Goal: Information Seeking & Learning: Learn about a topic

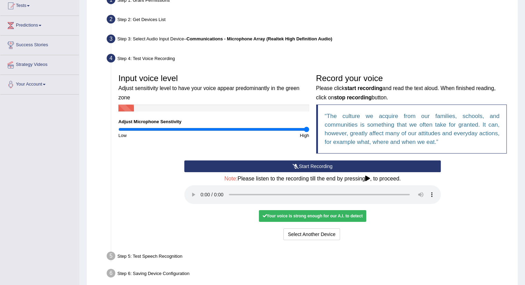
click at [281, 162] on button "Start Recording" at bounding box center [312, 167] width 256 height 12
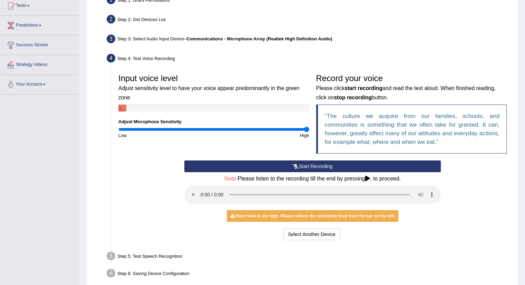
click at [324, 165] on button "Start Recording" at bounding box center [312, 167] width 256 height 12
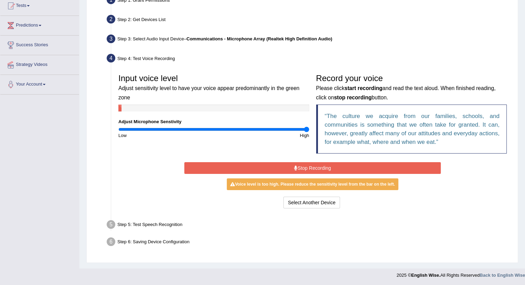
click at [324, 165] on button "Stop Recording" at bounding box center [312, 168] width 256 height 12
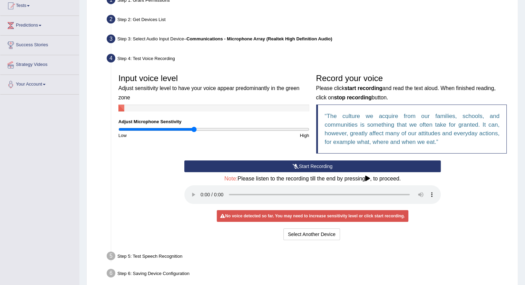
click at [194, 130] on input "range" at bounding box center [213, 130] width 191 height 6
click at [210, 131] on input "range" at bounding box center [213, 130] width 191 height 6
type input "1.1"
click at [222, 130] on input "range" at bounding box center [213, 130] width 191 height 6
click at [246, 168] on button "Start Recording" at bounding box center [312, 167] width 256 height 12
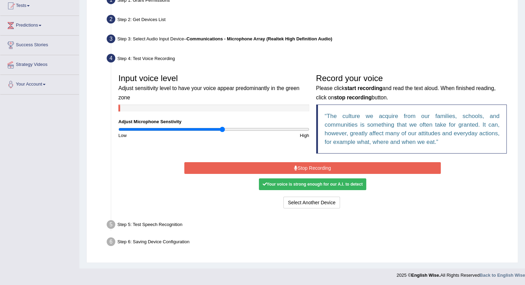
click at [246, 168] on button "Stop Recording" at bounding box center [312, 168] width 256 height 12
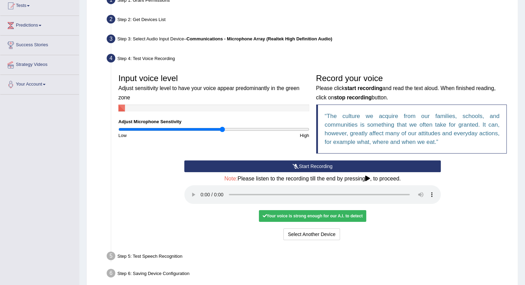
click at [298, 216] on div "Your voice is strong enough for our A.I. to detect" at bounding box center [312, 216] width 107 height 12
click at [350, 234] on button "Voice is ok. Go to Next step" at bounding box center [341, 235] width 68 height 12
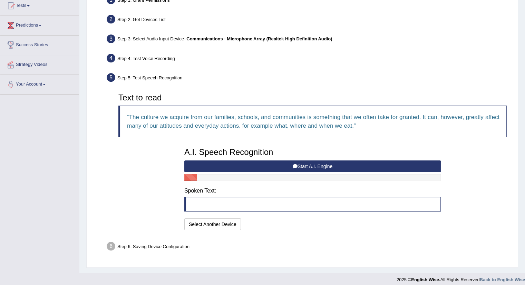
click at [353, 166] on button "Start A.I. Engine" at bounding box center [312, 167] width 256 height 12
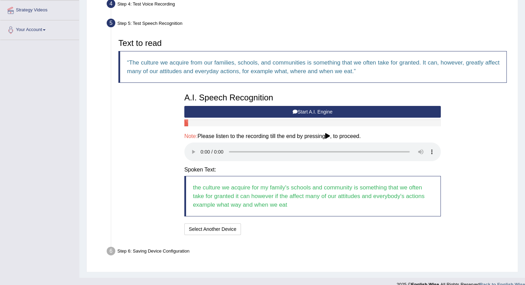
scroll to position [141, 0]
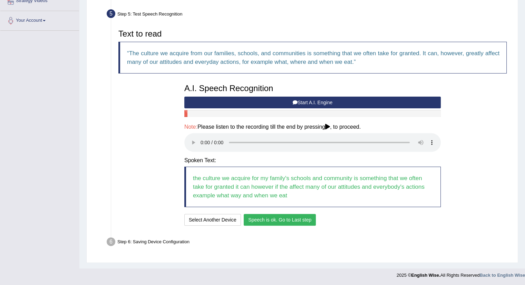
click at [261, 220] on button "Speech is ok. Go to Last step" at bounding box center [280, 220] width 72 height 12
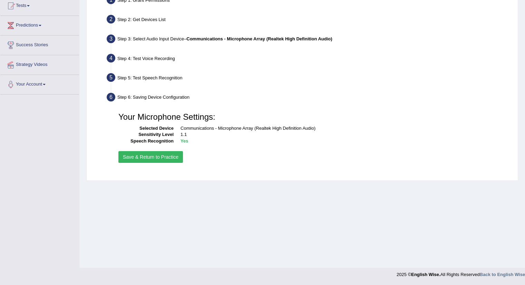
click at [145, 157] on button "Save & Return to Practice" at bounding box center [150, 157] width 65 height 12
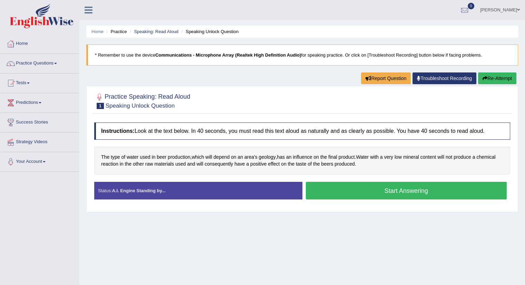
click at [343, 192] on button "Start Answering" at bounding box center [406, 191] width 201 height 18
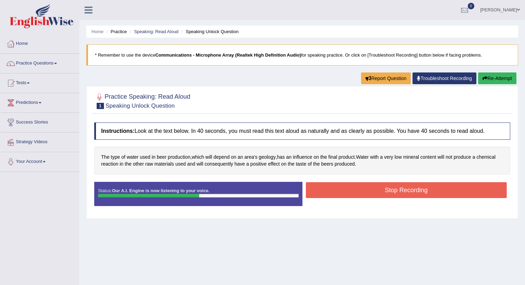
click at [343, 192] on button "Stop Recording" at bounding box center [406, 190] width 201 height 16
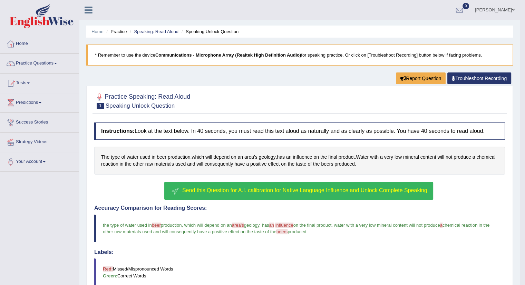
click at [343, 192] on span "Send this Question for A.I. calibration for Native Language Influence and Unloc…" at bounding box center [304, 190] width 245 height 6
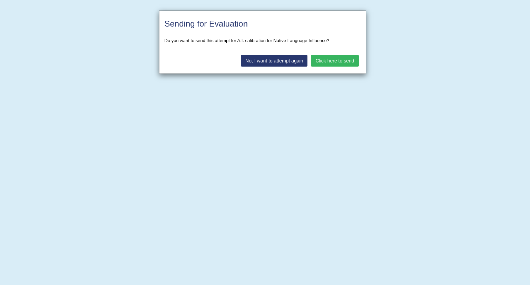
click at [295, 59] on button "No, I want to attempt again" at bounding box center [274, 61] width 67 height 12
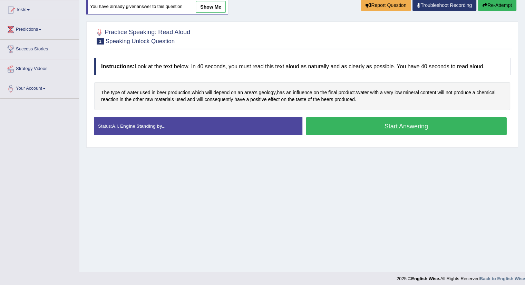
scroll to position [73, 0]
click at [334, 122] on button "Start Answering" at bounding box center [406, 126] width 201 height 18
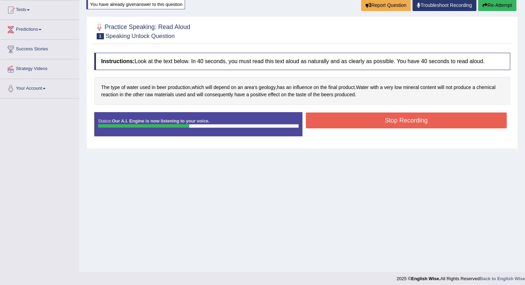
click at [334, 122] on button "Stop Recording" at bounding box center [406, 121] width 201 height 16
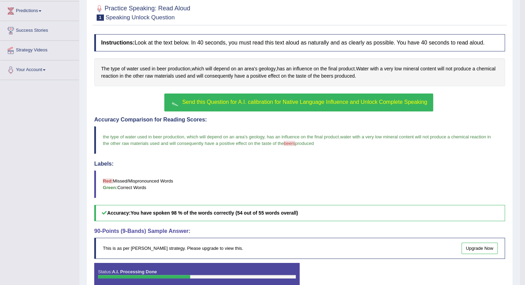
scroll to position [91, 0]
click at [336, 106] on button "Send this Question for A.I. calibration for Native Language Influence and Unloc…" at bounding box center [298, 103] width 269 height 18
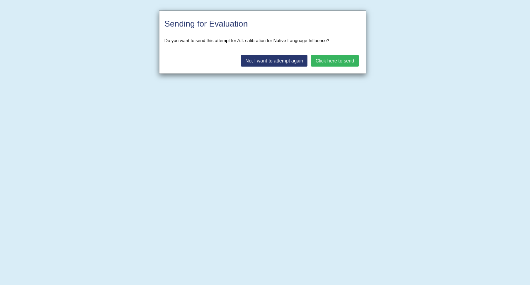
click at [331, 59] on button "Click here to send" at bounding box center [335, 61] width 48 height 12
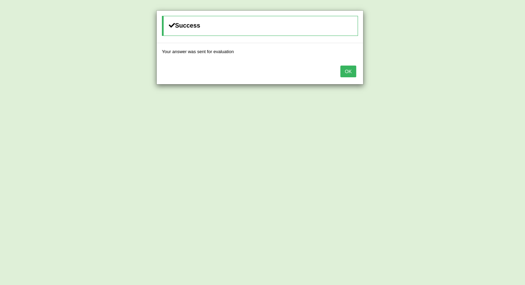
click at [346, 75] on button "OK" at bounding box center [348, 72] width 16 height 12
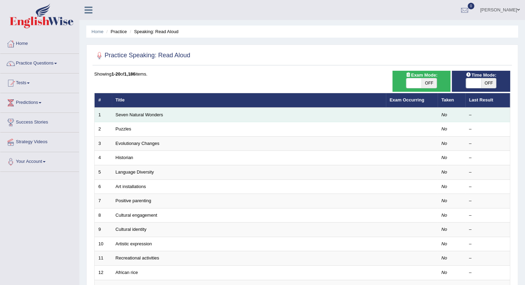
click at [204, 119] on td "Seven Natural Wonders" at bounding box center [249, 115] width 274 height 14
click at [129, 112] on link "Seven Natural Wonders" at bounding box center [140, 114] width 48 height 5
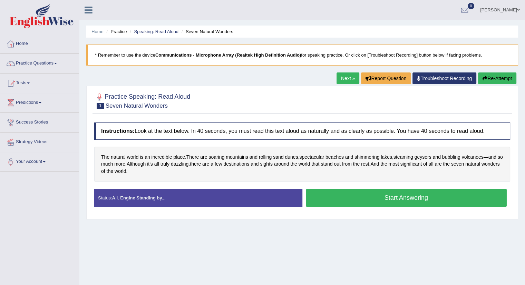
click at [332, 198] on button "Start Answering" at bounding box center [406, 198] width 201 height 18
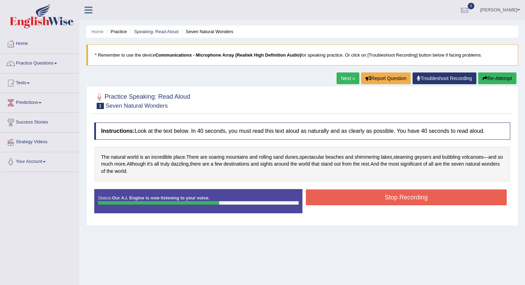
click at [332, 198] on button "Stop Recording" at bounding box center [406, 198] width 201 height 16
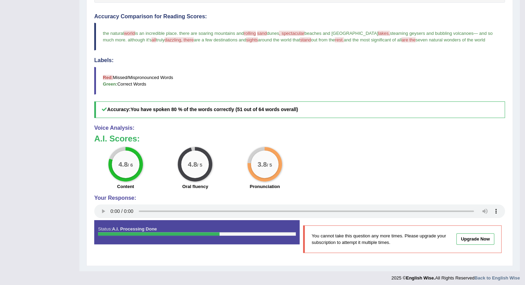
scroll to position [182, 0]
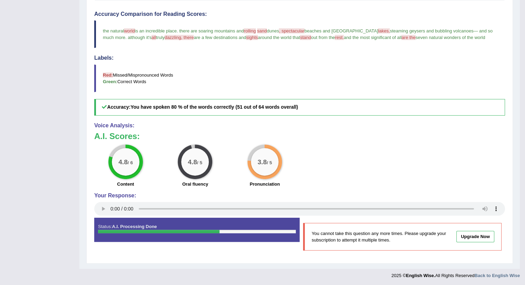
click at [476, 233] on link "Upgrade Now" at bounding box center [475, 236] width 38 height 11
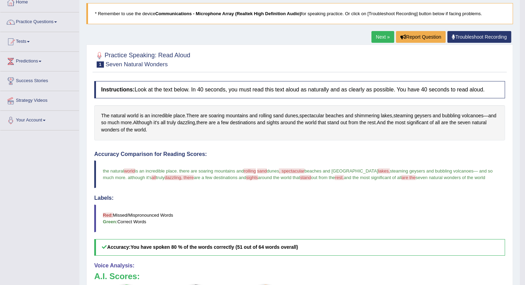
scroll to position [0, 0]
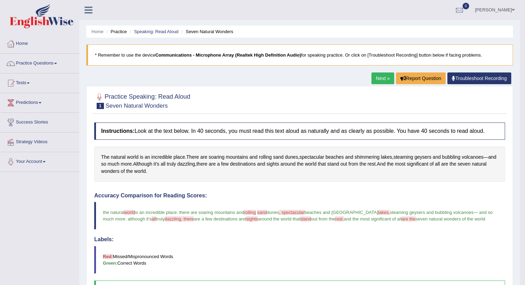
click at [377, 77] on link "Next »" at bounding box center [382, 78] width 23 height 12
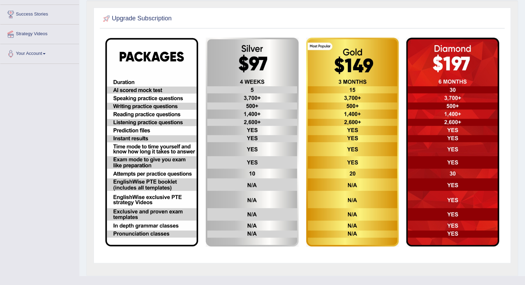
scroll to position [109, 0]
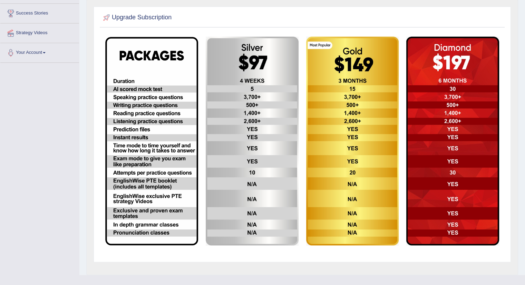
click at [483, 193] on img at bounding box center [452, 141] width 93 height 209
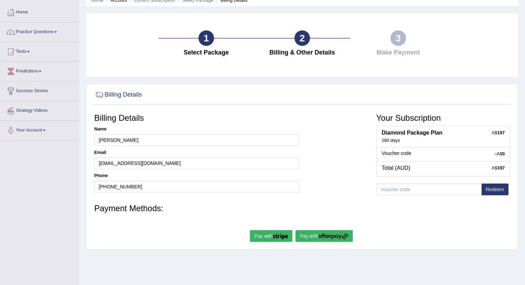
scroll to position [31, 0]
click at [494, 187] on button "Redeem" at bounding box center [494, 190] width 27 height 12
click at [504, 154] on strong "0" at bounding box center [503, 154] width 2 height 5
click at [493, 186] on button "Redeem" at bounding box center [494, 190] width 27 height 12
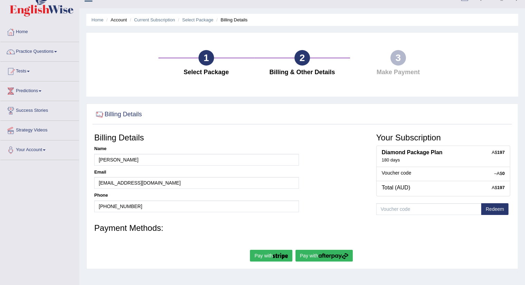
scroll to position [0, 0]
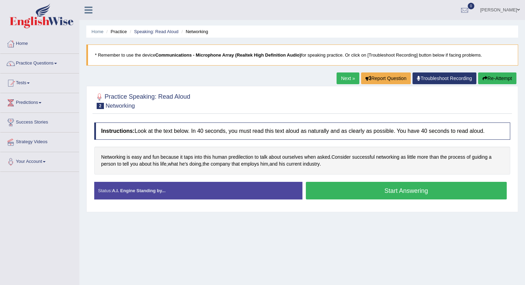
click at [413, 189] on button "Start Answering" at bounding box center [406, 191] width 201 height 18
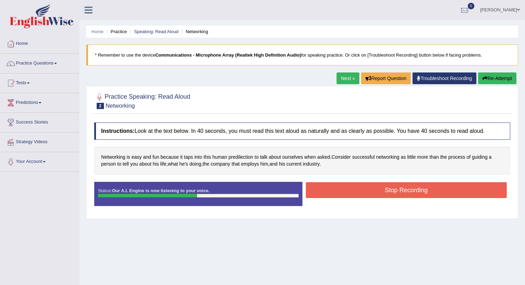
click at [439, 191] on button "Stop Recording" at bounding box center [406, 190] width 201 height 16
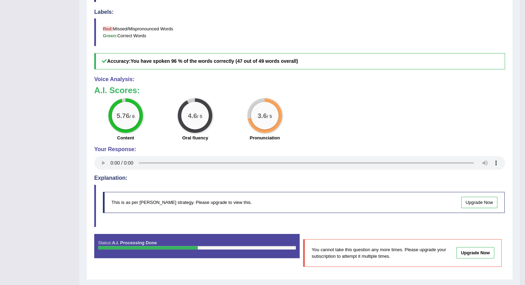
scroll to position [230, 0]
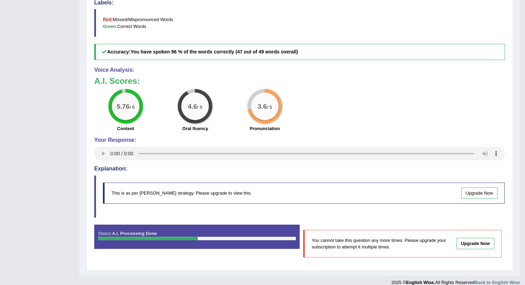
click at [485, 193] on link "Upgrade Now" at bounding box center [479, 192] width 37 height 11
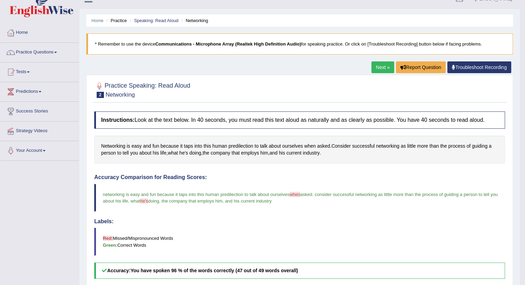
scroll to position [10, 0]
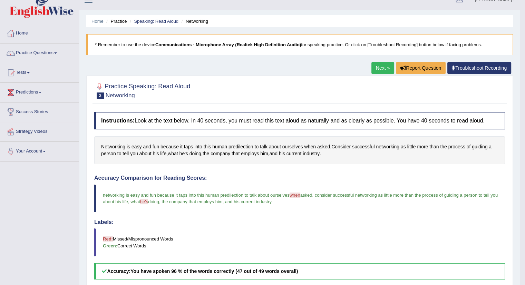
click at [380, 68] on link "Next »" at bounding box center [382, 68] width 23 height 12
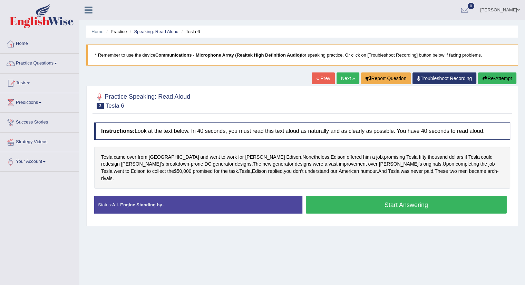
click at [6, 166] on div at bounding box center [11, 162] width 10 height 10
